Goal: Navigation & Orientation: Find specific page/section

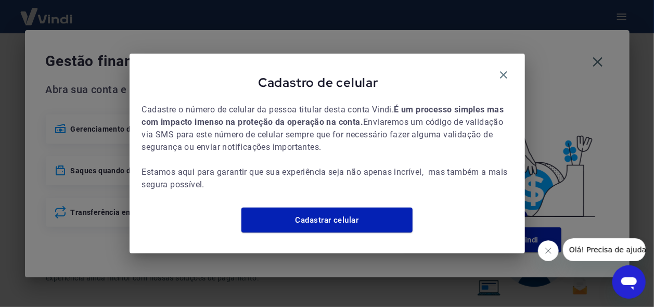
drag, startPoint x: 506, startPoint y: 69, endPoint x: 557, endPoint y: 69, distance: 51.0
click at [506, 69] on icon "button" at bounding box center [504, 75] width 12 height 12
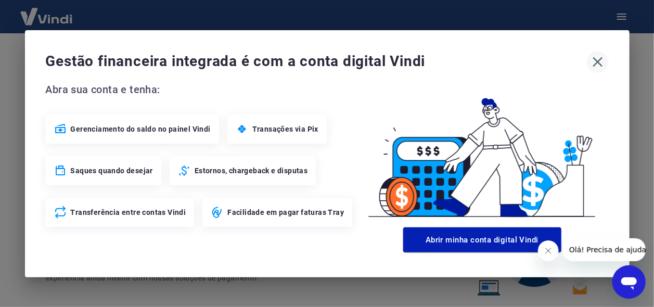
click at [603, 63] on icon "button" at bounding box center [598, 62] width 17 height 17
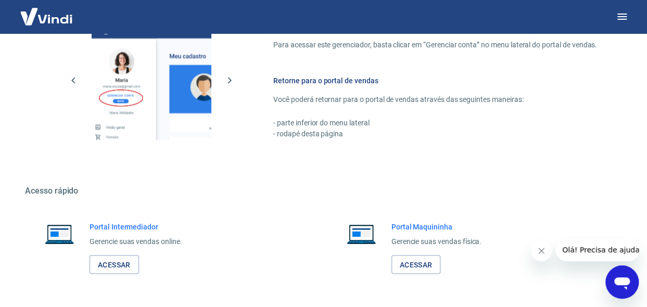
scroll to position [623, 0]
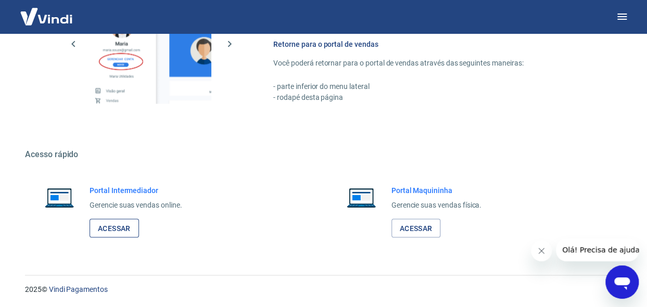
click at [133, 229] on link "Acessar" at bounding box center [114, 228] width 49 height 19
